Goal: Navigation & Orientation: Find specific page/section

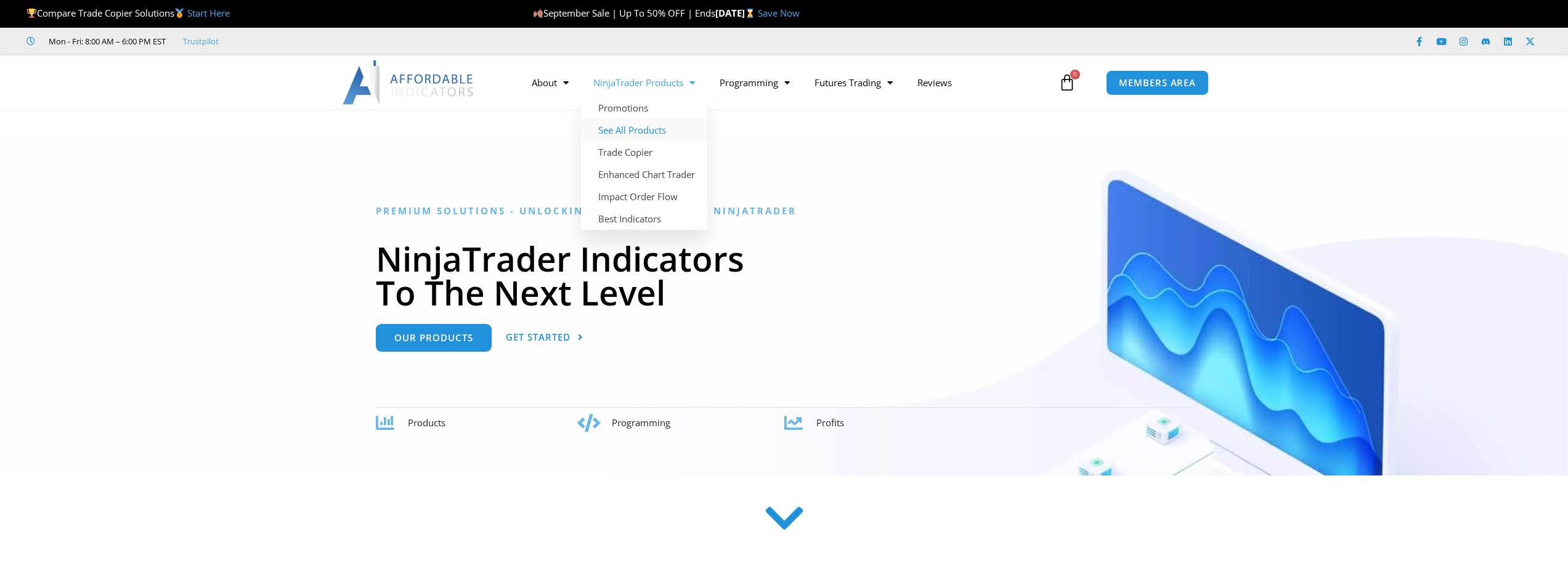
click at [641, 135] on link "See All Products" at bounding box center [643, 130] width 126 height 22
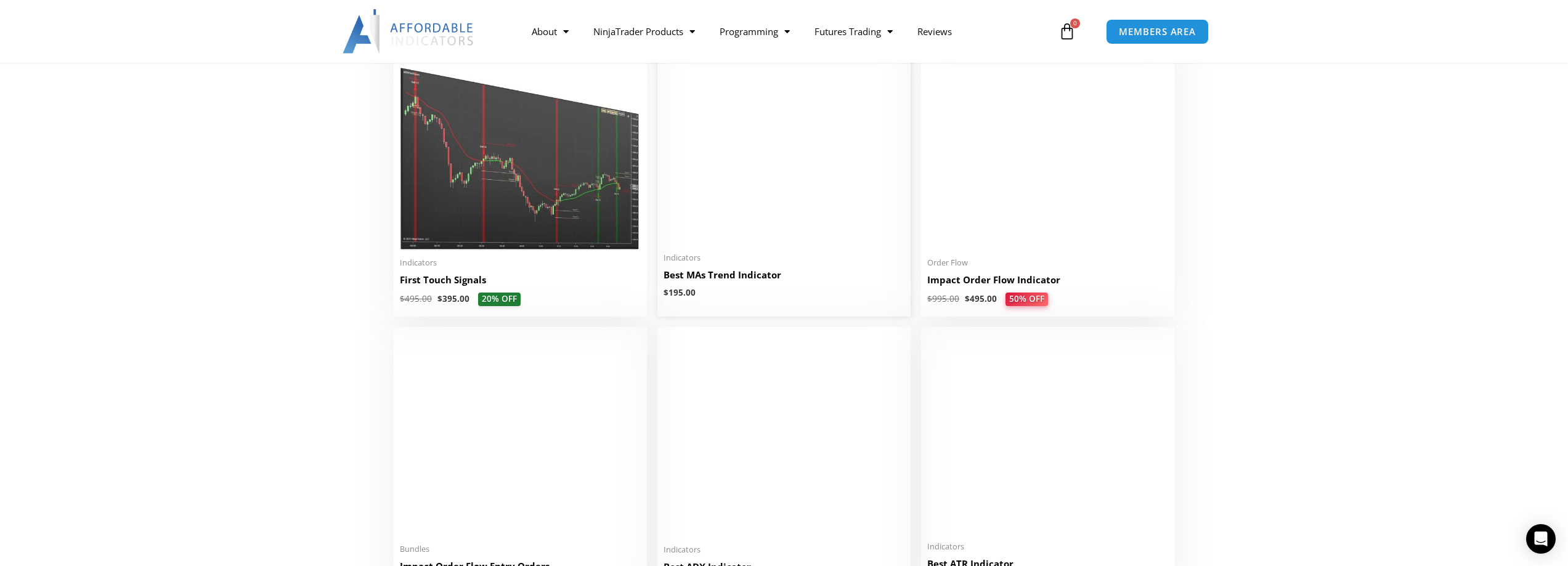
scroll to position [2033, 0]
